Goal: Find specific page/section: Find specific page/section

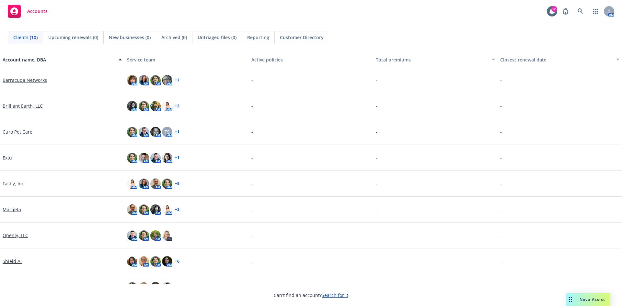
click at [9, 212] on link "Marqeta" at bounding box center [12, 209] width 18 height 7
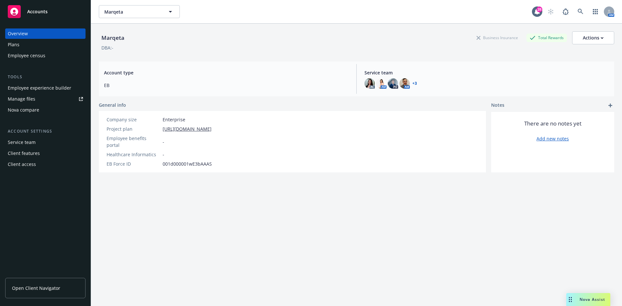
click at [32, 44] on div "Plans" at bounding box center [45, 45] width 75 height 10
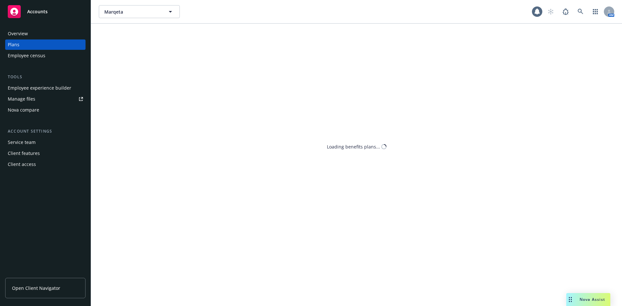
click at [47, 272] on div "Overview Plans Employee census Tools Employee experience builder Manage files N…" at bounding box center [45, 164] width 91 height 286
click at [45, 287] on span "Open Client Navigator" at bounding box center [36, 288] width 48 height 7
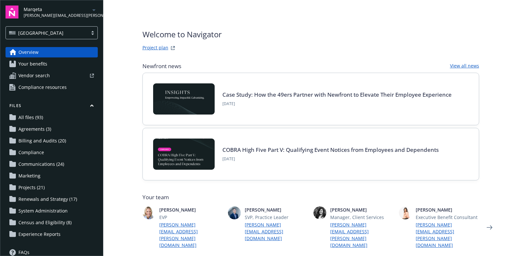
click at [47, 63] on link "Your benefits" at bounding box center [52, 64] width 92 height 10
